Goal: Task Accomplishment & Management: Use online tool/utility

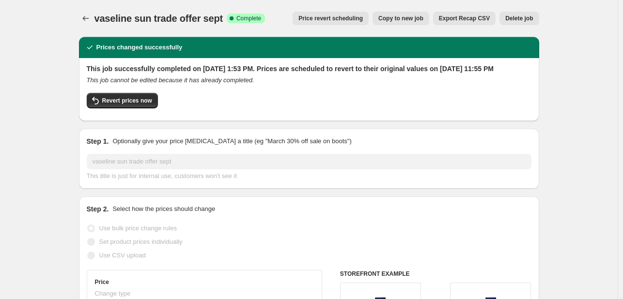
select select "percentage"
click at [87, 16] on icon "Price change jobs" at bounding box center [86, 19] width 10 height 10
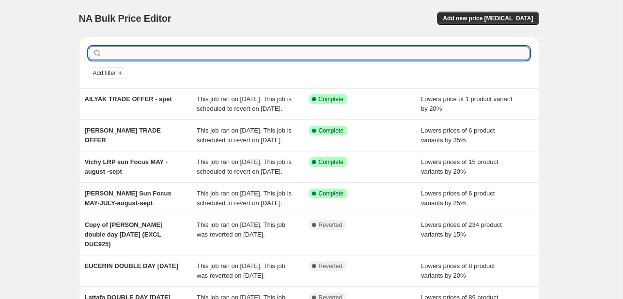
click at [173, 57] on input "text" at bounding box center [316, 53] width 425 height 14
type input "ysl"
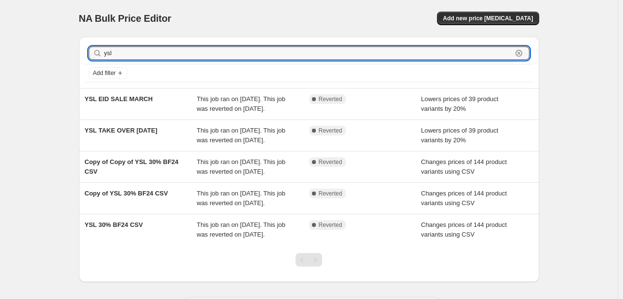
drag, startPoint x: 126, startPoint y: 52, endPoint x: 91, endPoint y: 50, distance: 34.9
click at [91, 50] on div "ysl Clear" at bounding box center [309, 53] width 441 height 14
type input "perfum"
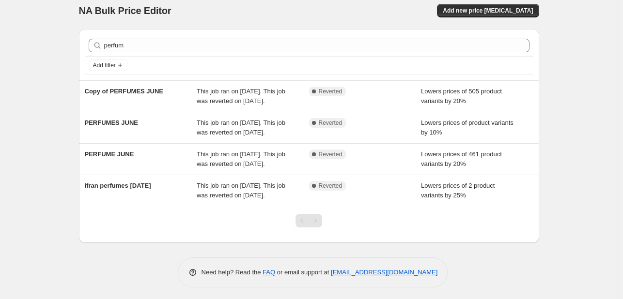
scroll to position [10, 0]
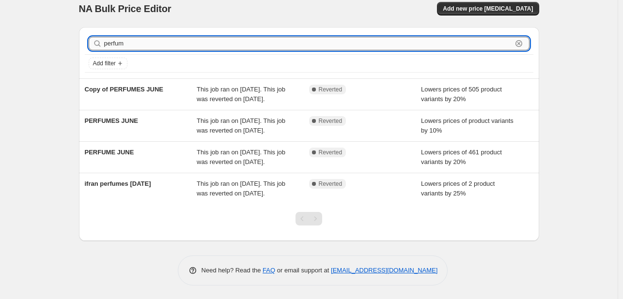
click at [140, 43] on input "perfum" at bounding box center [308, 44] width 408 height 14
type input "libre"
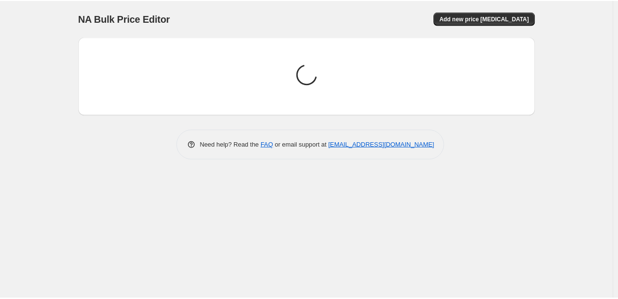
scroll to position [0, 0]
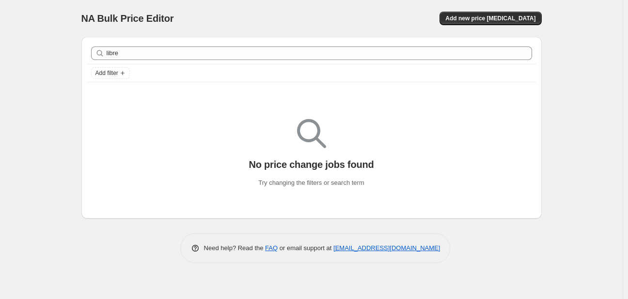
click at [137, 61] on div "libre Clear" at bounding box center [311, 53] width 449 height 21
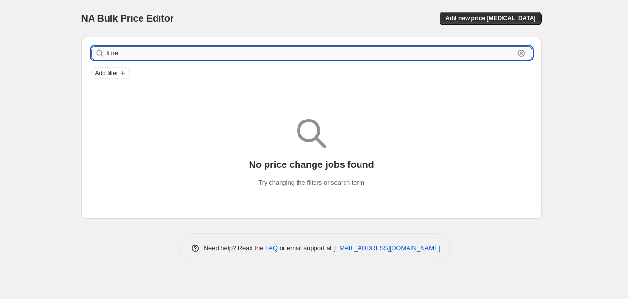
click at [138, 53] on input "libre" at bounding box center [311, 53] width 408 height 14
type input "yves"
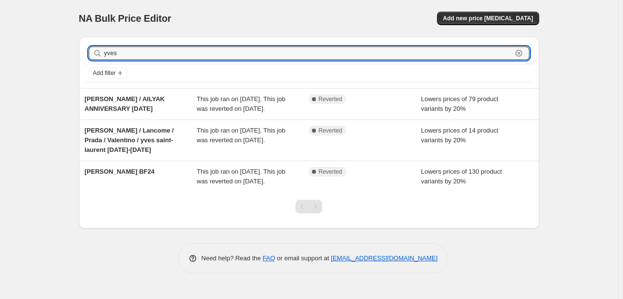
click at [138, 53] on input "yves" at bounding box center [308, 53] width 408 height 14
type input "ysl"
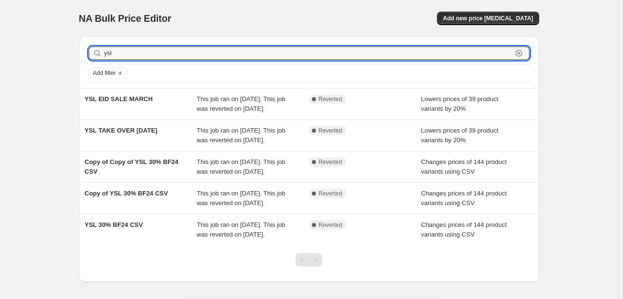
click at [138, 53] on input "ysl" at bounding box center [308, 53] width 408 height 14
type input "lrp"
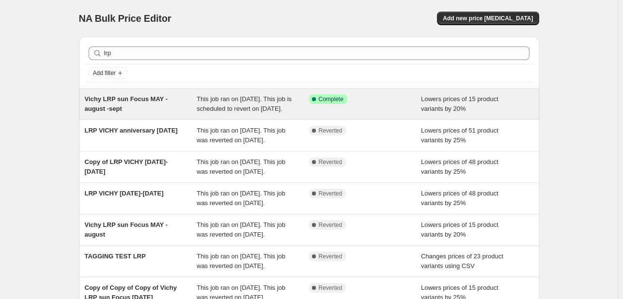
click at [272, 107] on span "This job ran on [DATE]. This job is scheduled to revert on [DATE]." at bounding box center [244, 103] width 95 height 17
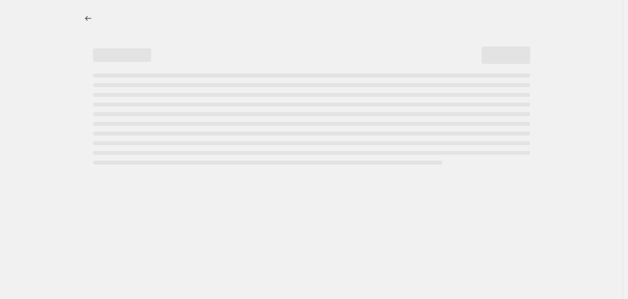
select select "percentage"
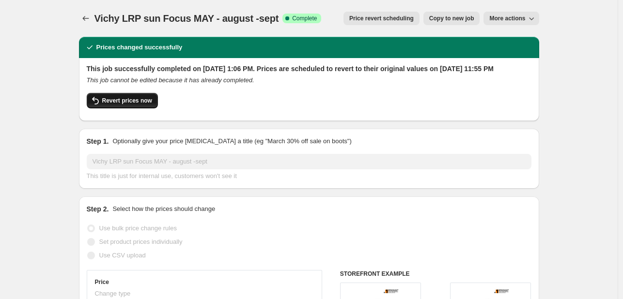
click at [139, 105] on span "Revert prices now" at bounding box center [127, 101] width 50 height 8
checkbox input "false"
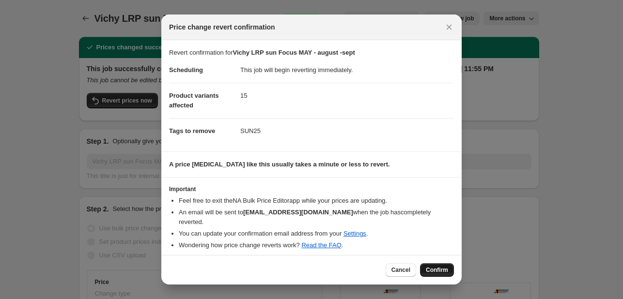
click at [445, 266] on span "Confirm" at bounding box center [437, 270] width 22 height 8
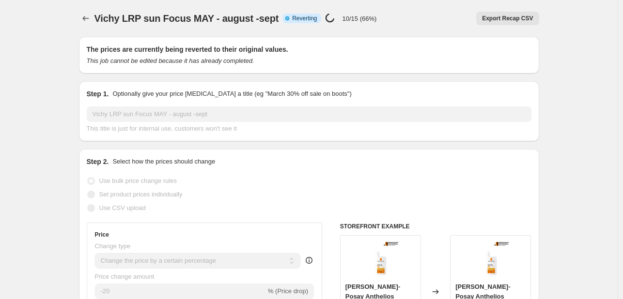
select select "percentage"
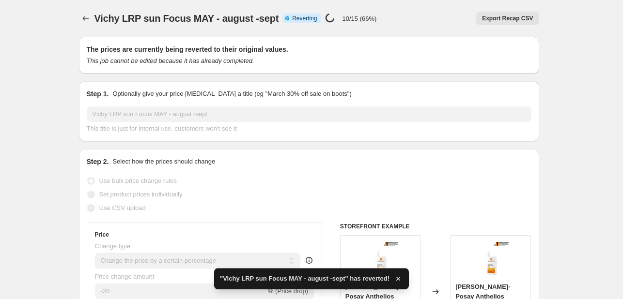
checkbox input "true"
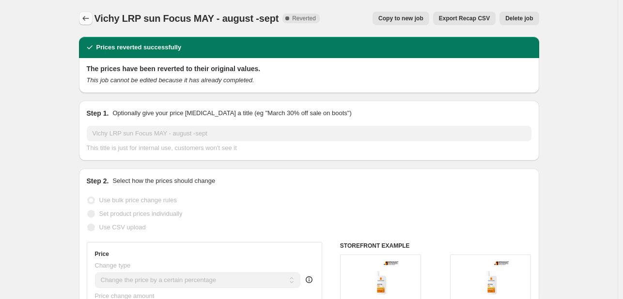
click at [91, 17] on icon "Price change jobs" at bounding box center [86, 19] width 10 height 10
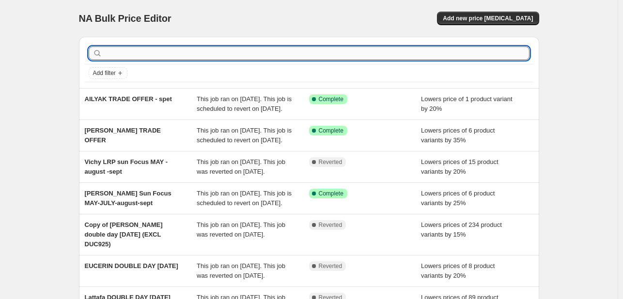
click at [151, 58] on input "text" at bounding box center [316, 53] width 425 height 14
type input "mustela"
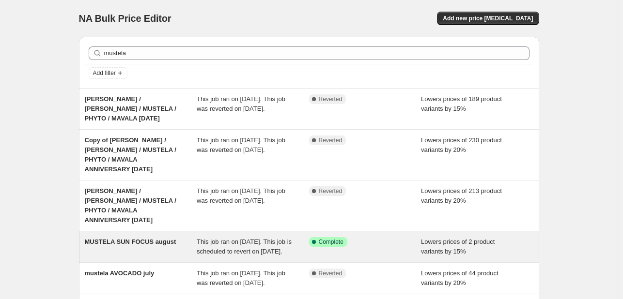
click at [152, 237] on div "MUSTELA SUN FOCUS august" at bounding box center [141, 246] width 112 height 19
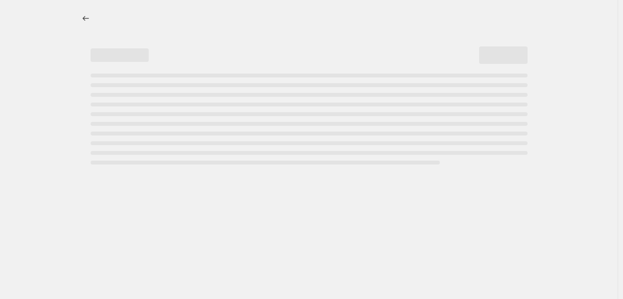
select select "percentage"
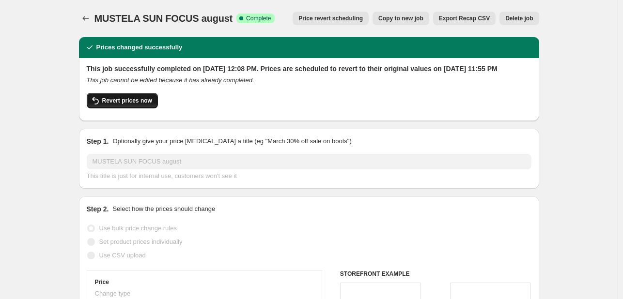
click at [126, 105] on span "Revert prices now" at bounding box center [127, 101] width 50 height 8
checkbox input "false"
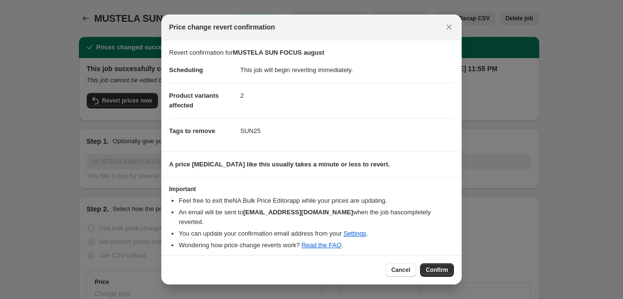
drag, startPoint x: 401, startPoint y: 235, endPoint x: 422, endPoint y: 251, distance: 26.6
click at [409, 245] on section "Important Feel free to exit the NA Bulk Price Editor app while your prices are …" at bounding box center [311, 219] width 300 height 82
click at [434, 263] on button "Confirm" at bounding box center [437, 270] width 34 height 14
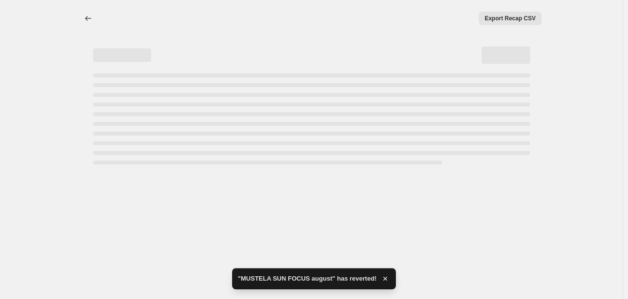
select select "percentage"
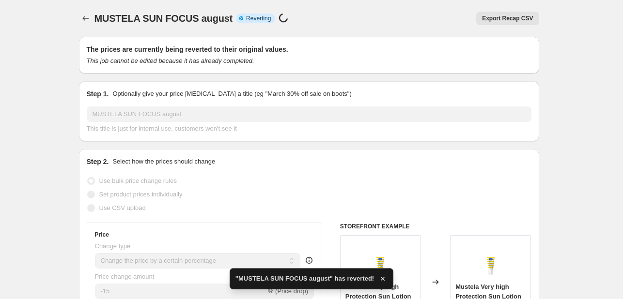
checkbox input "true"
